Goal: Go to known website: Go to known website

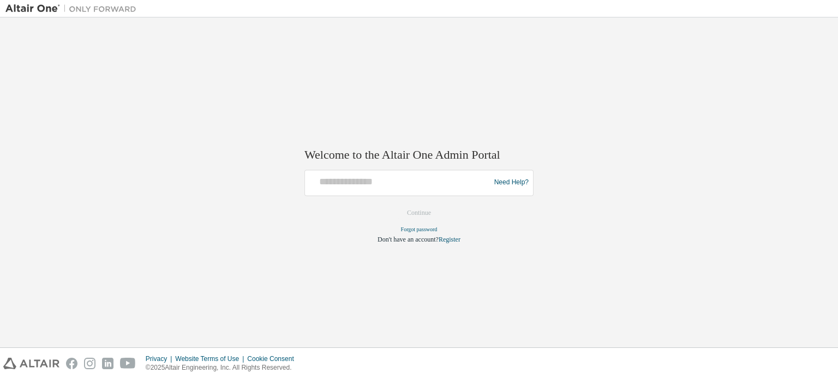
click at [354, 190] on div at bounding box center [399, 182] width 180 height 21
click at [400, 177] on input "text" at bounding box center [399, 180] width 180 height 16
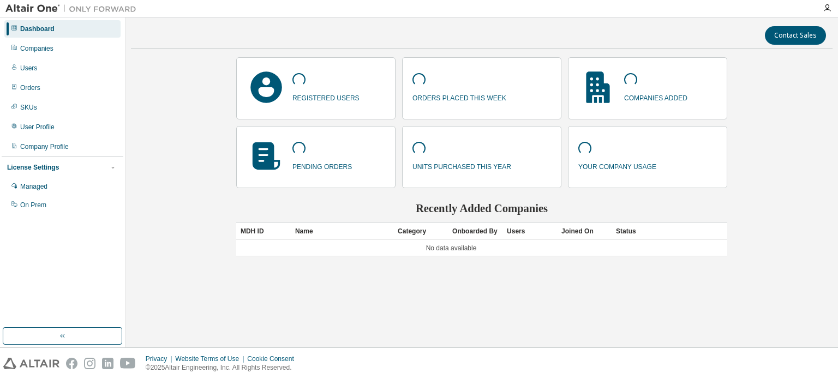
click at [832, 10] on div at bounding box center [828, 8] width 22 height 9
click at [827, 10] on icon "button" at bounding box center [827, 8] width 9 height 9
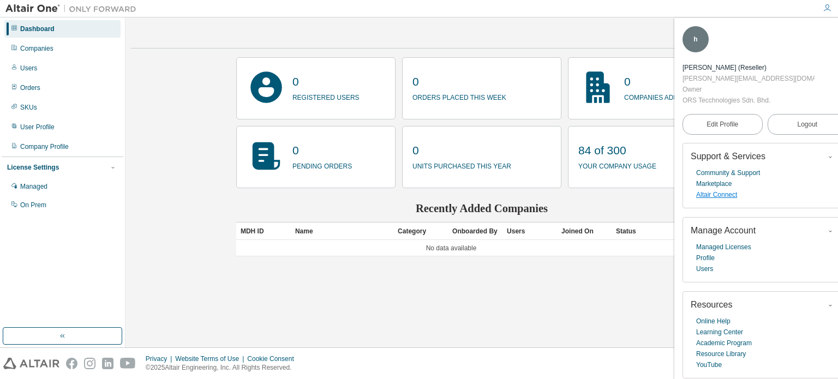
click at [729, 189] on link "Altair Connect" at bounding box center [716, 194] width 41 height 11
